Goal: Use online tool/utility

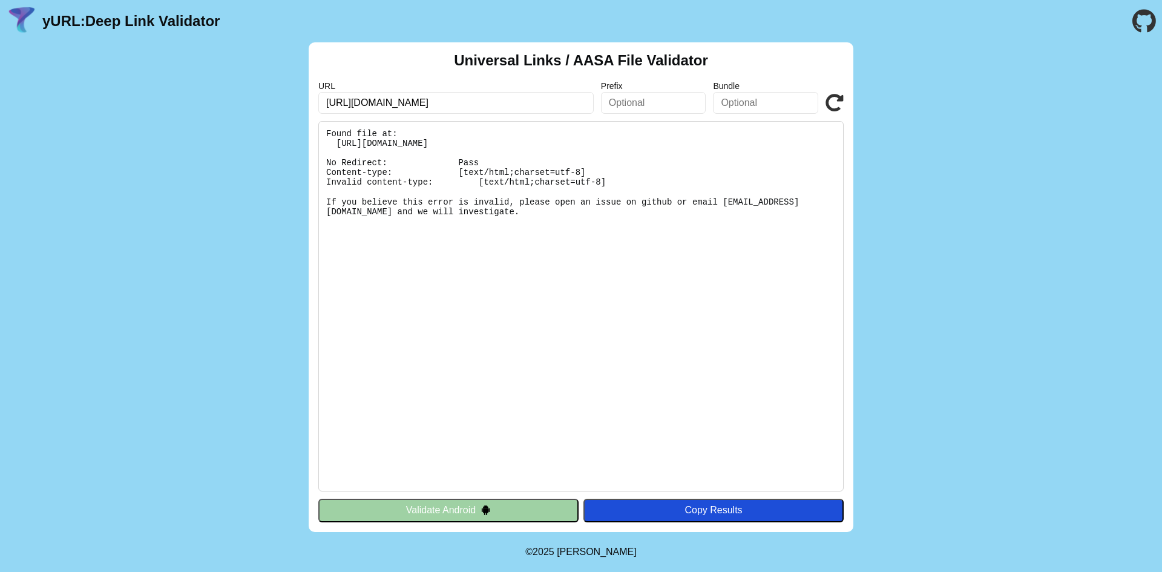
click at [642, 110] on input "text" at bounding box center [653, 103] width 105 height 22
click at [658, 171] on pre "Found file at: [URL][DOMAIN_NAME] No Redirect: Pass Content-type: [text/html;ch…" at bounding box center [580, 306] width 525 height 370
click at [399, 187] on pre "Found file at: [URL][DOMAIN_NAME] No Redirect: Pass Content-type: [text/html;ch…" at bounding box center [580, 306] width 525 height 370
click at [451, 151] on pre "Found file at: [URL][DOMAIN_NAME] No Redirect: Pass Content-type: [text/html;ch…" at bounding box center [580, 306] width 525 height 370
click at [460, 137] on pre "Found file at: [URL][DOMAIN_NAME] No Redirect: Pass Content-type: [text/html;ch…" at bounding box center [580, 306] width 525 height 370
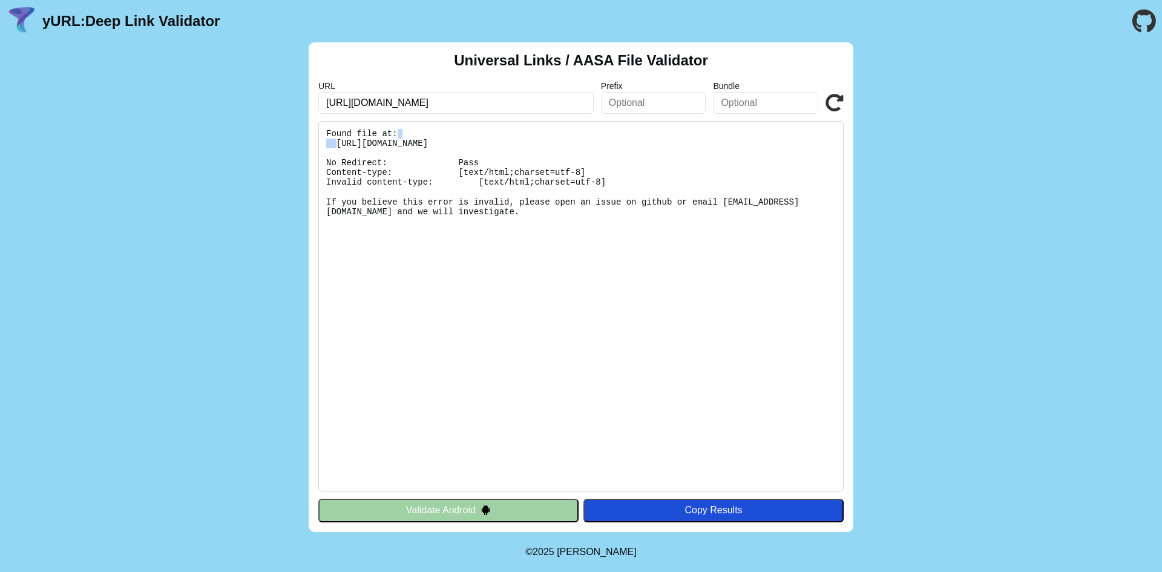
click at [460, 137] on pre "Found file at: [URL][DOMAIN_NAME] No Redirect: Pass Content-type: [text/html;ch…" at bounding box center [580, 306] width 525 height 370
click at [409, 138] on pre "Found file at: [URL][DOMAIN_NAME] No Redirect: Pass Content-type: [text/html;ch…" at bounding box center [580, 306] width 525 height 370
drag, startPoint x: 338, startPoint y: 145, endPoint x: 616, endPoint y: 145, distance: 277.7
click at [616, 145] on pre "Found file at: [URL][DOMAIN_NAME] No Redirect: Pass Content-type: [text/html;ch…" at bounding box center [580, 306] width 525 height 370
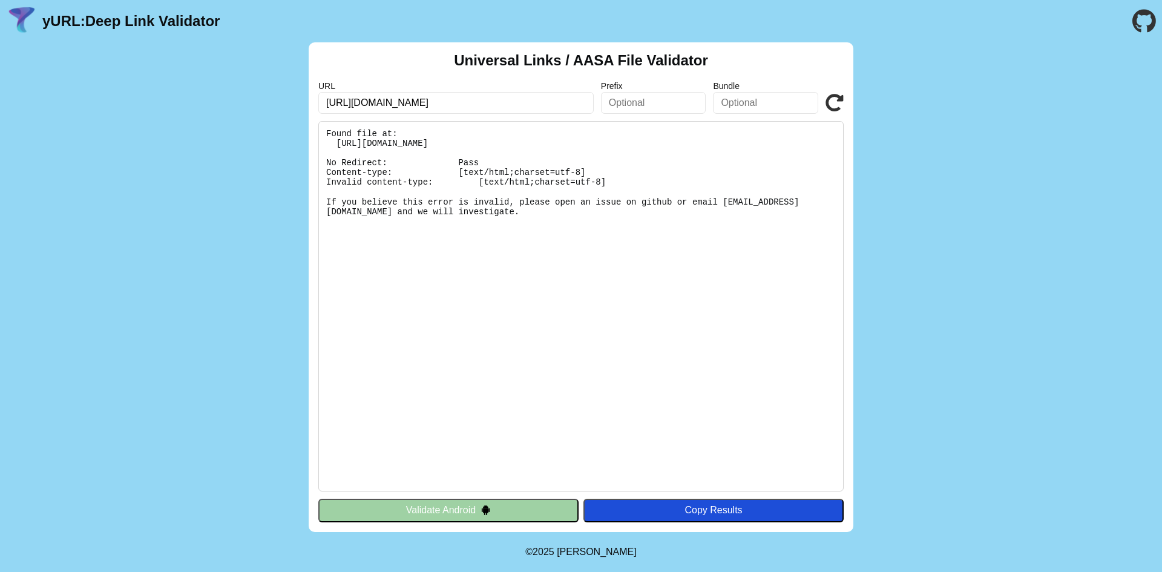
click at [375, 175] on pre "Found file at: [URL][DOMAIN_NAME] No Redirect: Pass Content-type: [text/html;ch…" at bounding box center [580, 306] width 525 height 370
drag, startPoint x: 330, startPoint y: 175, endPoint x: 422, endPoint y: 175, distance: 92.6
click at [422, 175] on pre "Found file at: [URL][DOMAIN_NAME] No Redirect: Pass Content-type: [text/html;ch…" at bounding box center [580, 306] width 525 height 370
click at [423, 174] on pre "Found file at: [URL][DOMAIN_NAME] No Redirect: Pass Content-type: [text/html;ch…" at bounding box center [580, 306] width 525 height 370
